Goal: Task Accomplishment & Management: Manage account settings

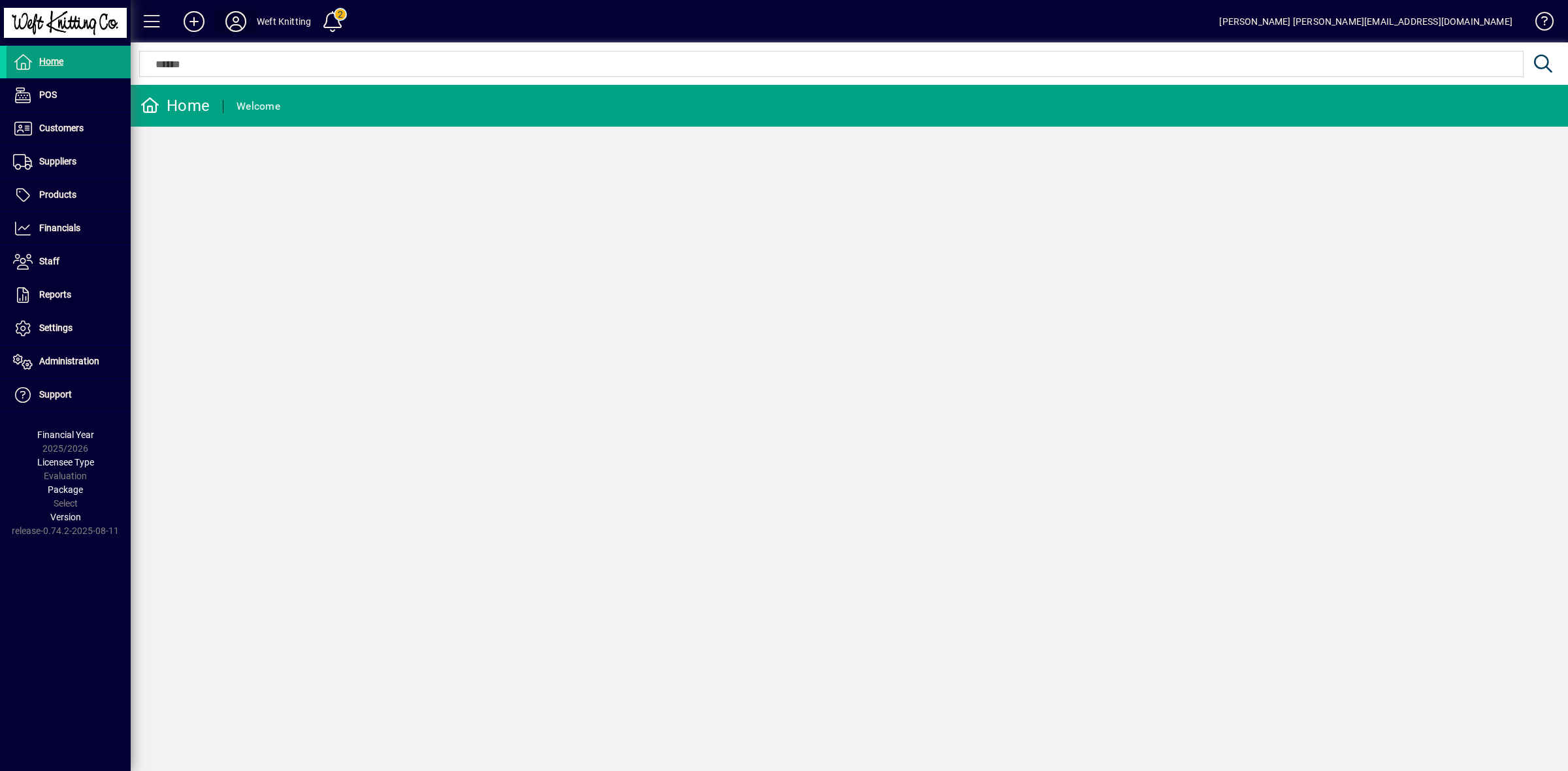
click at [227, 21] on icon at bounding box center [236, 21] width 26 height 21
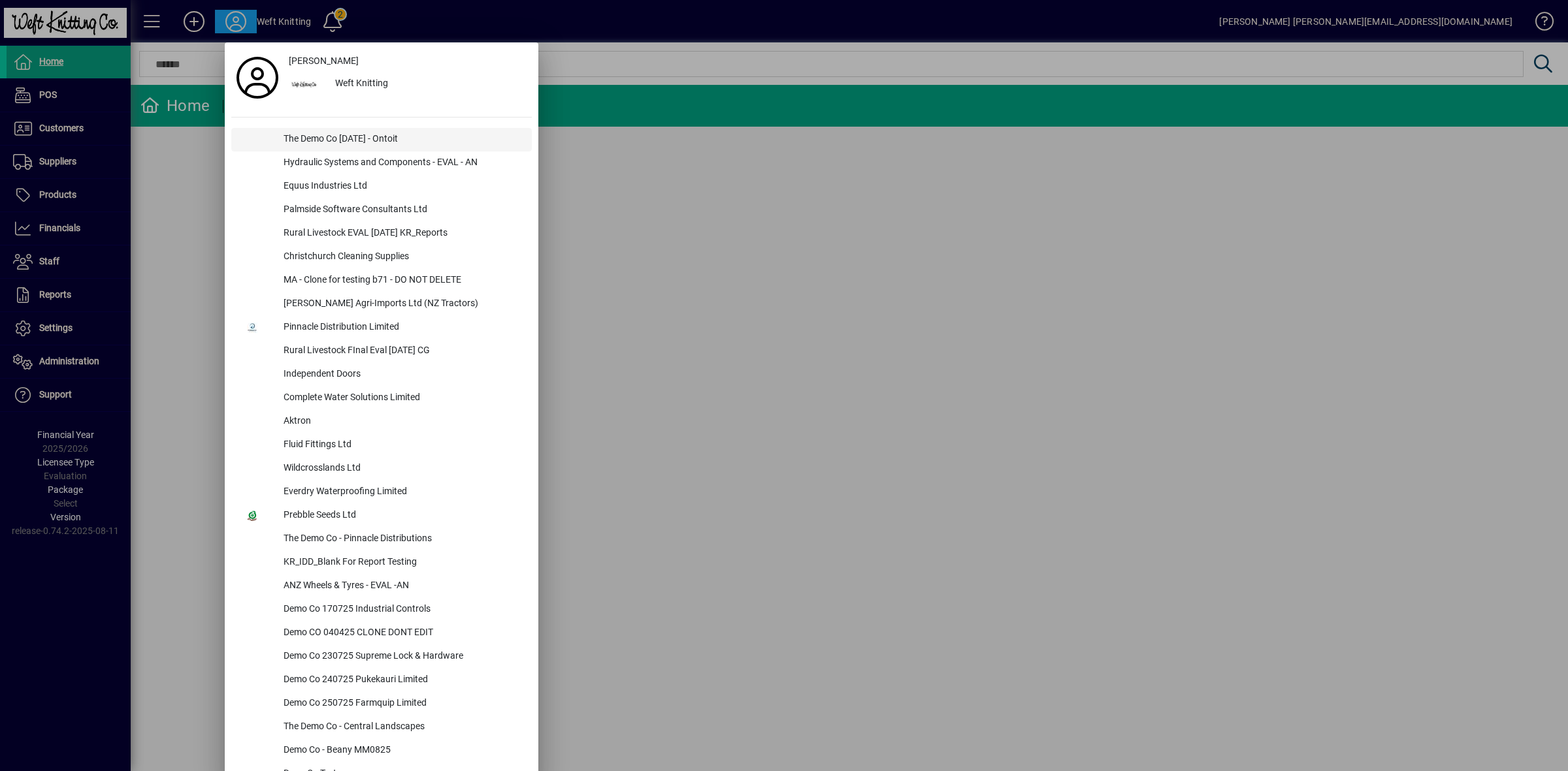
click at [334, 138] on div "The Demo Co [DATE] - Ontoit" at bounding box center [402, 139] width 259 height 24
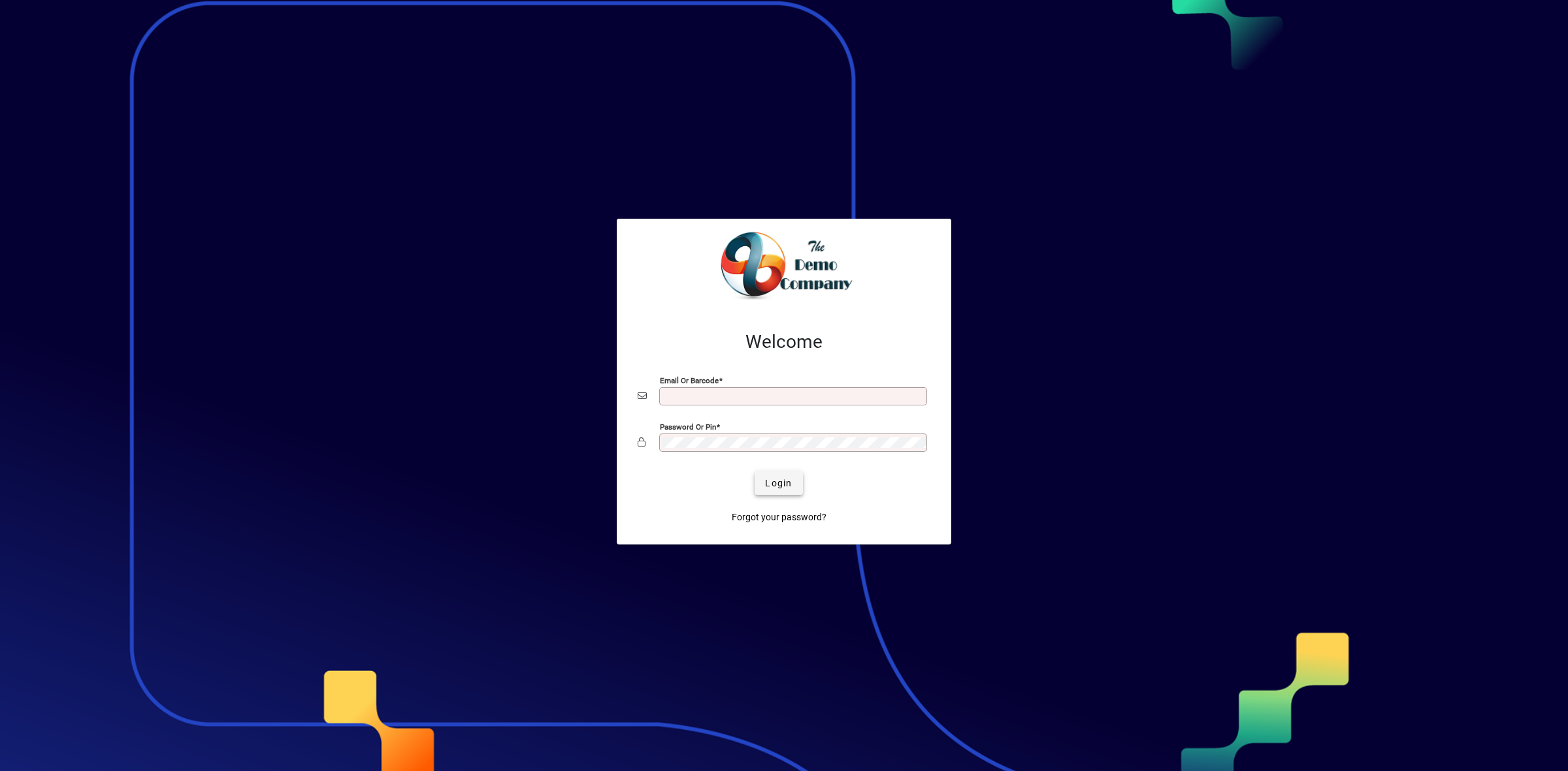
type input "**********"
click at [778, 491] on span "submit" at bounding box center [778, 483] width 48 height 31
